Goal: Browse casually

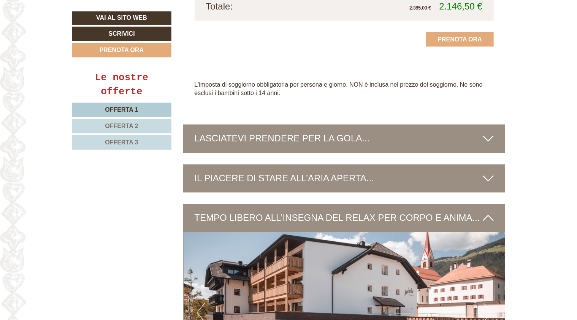
scroll to position [2083, 0]
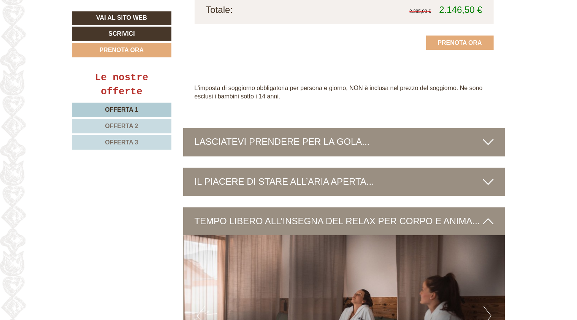
click at [487, 136] on icon at bounding box center [487, 142] width 11 height 13
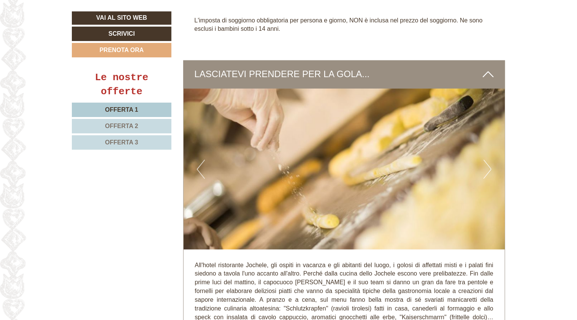
scroll to position [2140, 0]
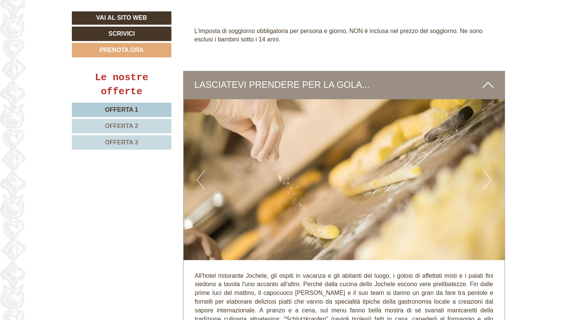
click at [485, 171] on button "Next" at bounding box center [487, 180] width 8 height 19
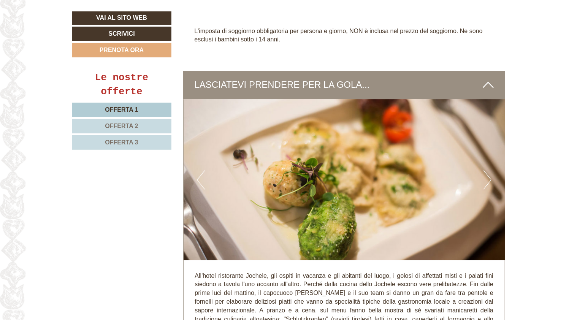
click at [485, 171] on button "Next" at bounding box center [487, 180] width 8 height 19
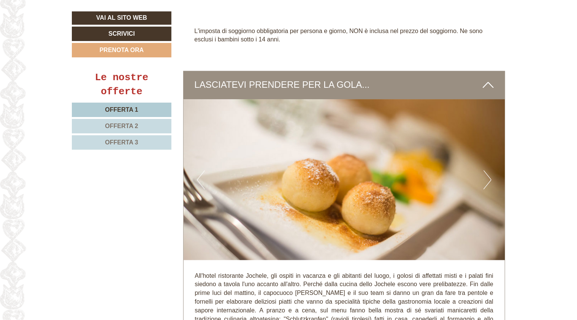
click at [485, 171] on button "Next" at bounding box center [487, 180] width 8 height 19
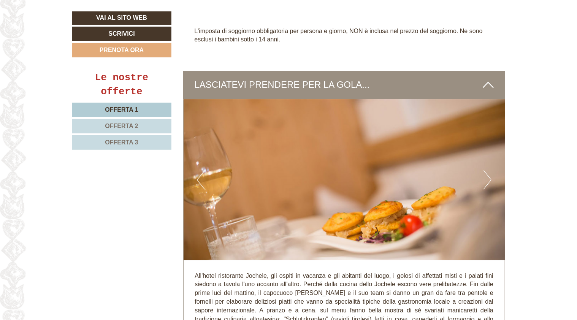
click at [485, 171] on button "Next" at bounding box center [487, 180] width 8 height 19
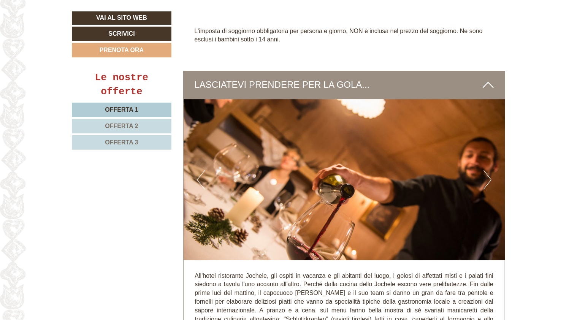
drag, startPoint x: 576, startPoint y: 198, endPoint x: 581, endPoint y: 213, distance: 15.9
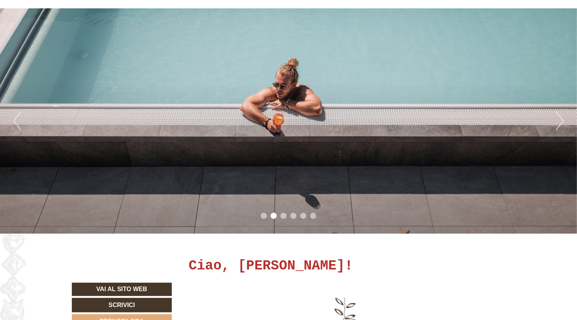
scroll to position [0, 0]
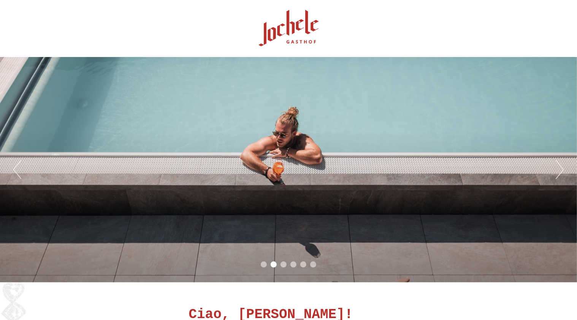
click at [561, 172] on button "Next" at bounding box center [559, 169] width 8 height 19
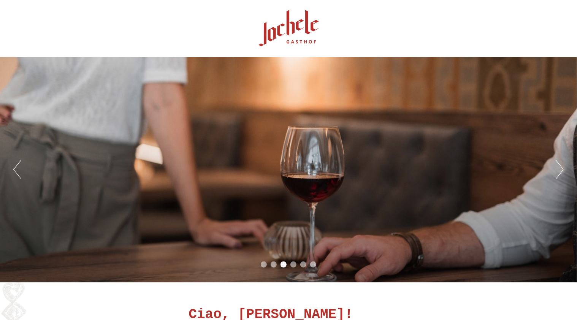
click at [561, 172] on button "Next" at bounding box center [559, 169] width 8 height 19
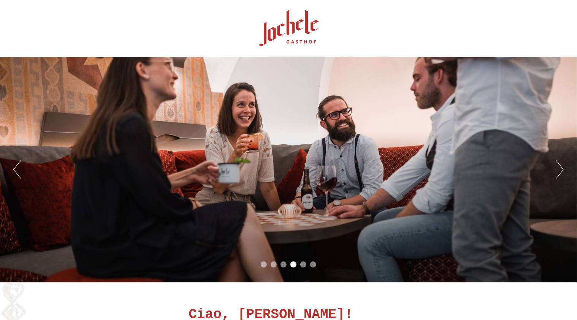
click at [561, 172] on button "Next" at bounding box center [559, 169] width 8 height 19
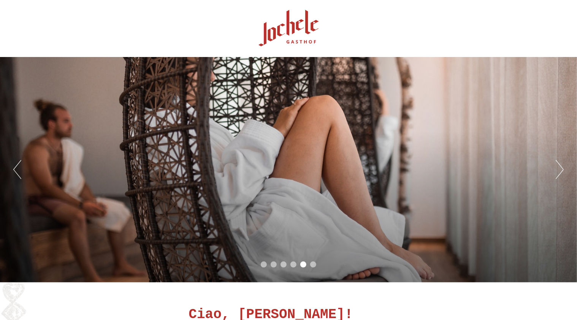
click at [561, 172] on button "Next" at bounding box center [559, 169] width 8 height 19
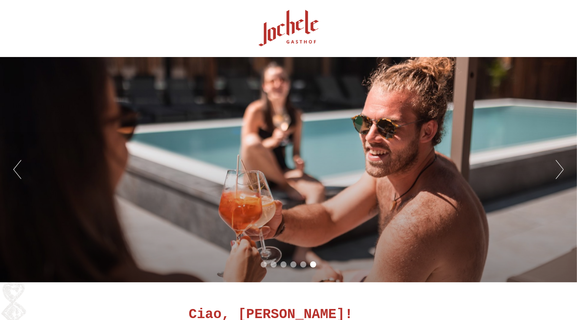
click at [561, 172] on button "Next" at bounding box center [559, 169] width 8 height 19
